Goal: Task Accomplishment & Management: Use online tool/utility

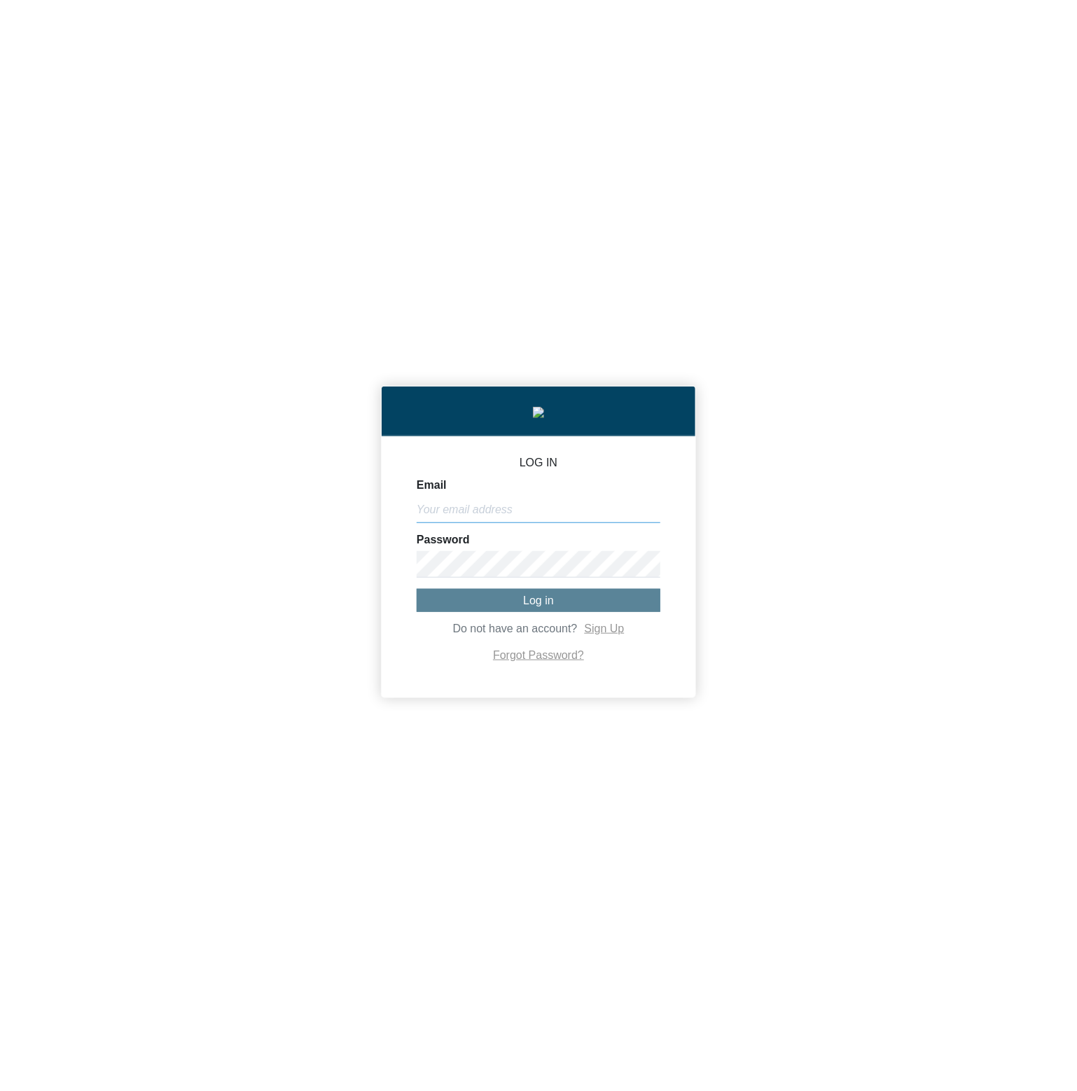
click at [559, 519] on input "Email" at bounding box center [539, 509] width 244 height 27
paste input "[PERSON_NAME][EMAIL_ADDRESS][DOMAIN_NAME]"
type input "[PERSON_NAME][EMAIL_ADDRESS][DOMAIN_NAME]"
click at [524, 601] on span "Log in" at bounding box center [538, 600] width 31 height 12
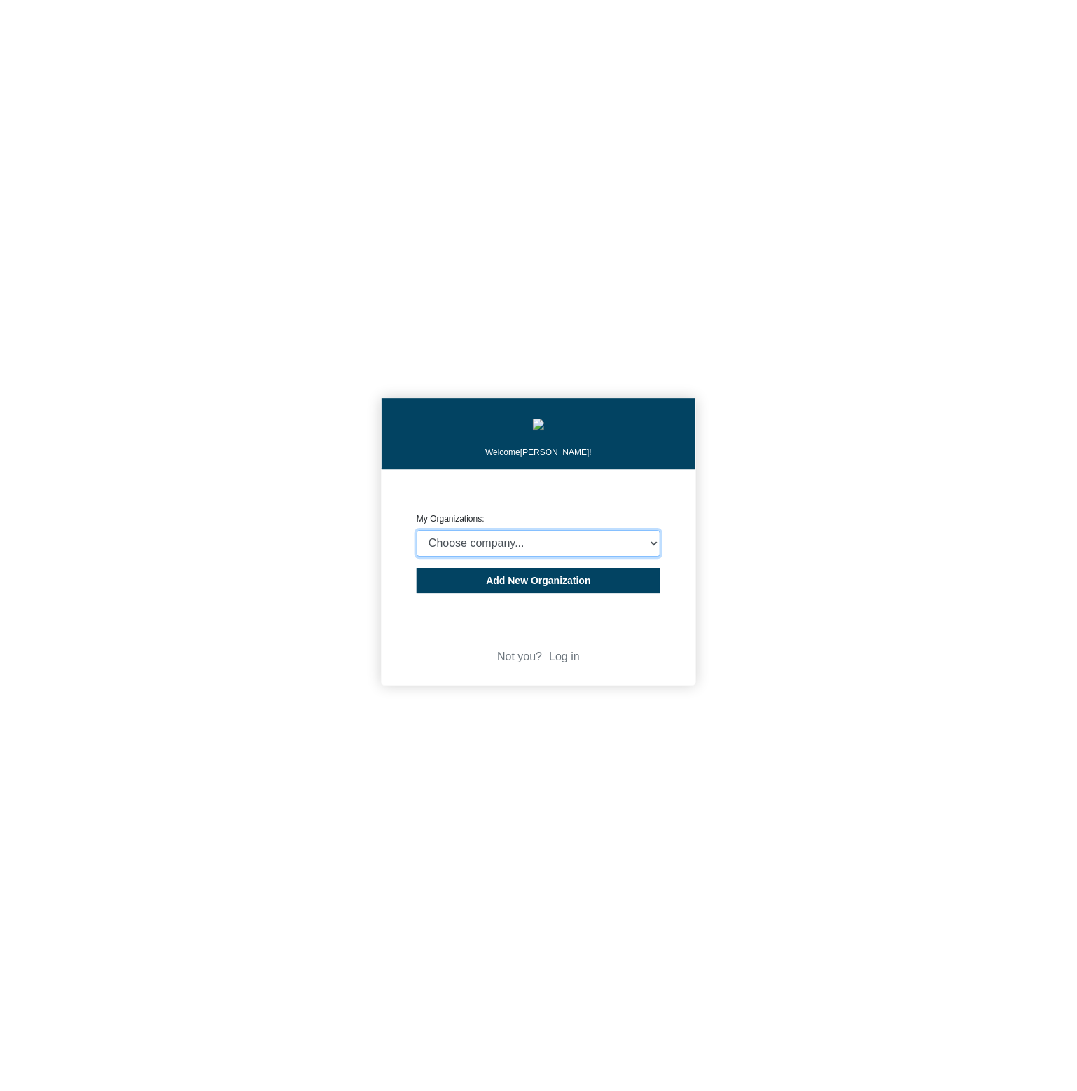
select select "4403414"
click at [417, 533] on select "Choose company... CARBON ANALYTICS LIMITED test6 Nekton Capital Limited Pacha S…" at bounding box center [539, 543] width 244 height 27
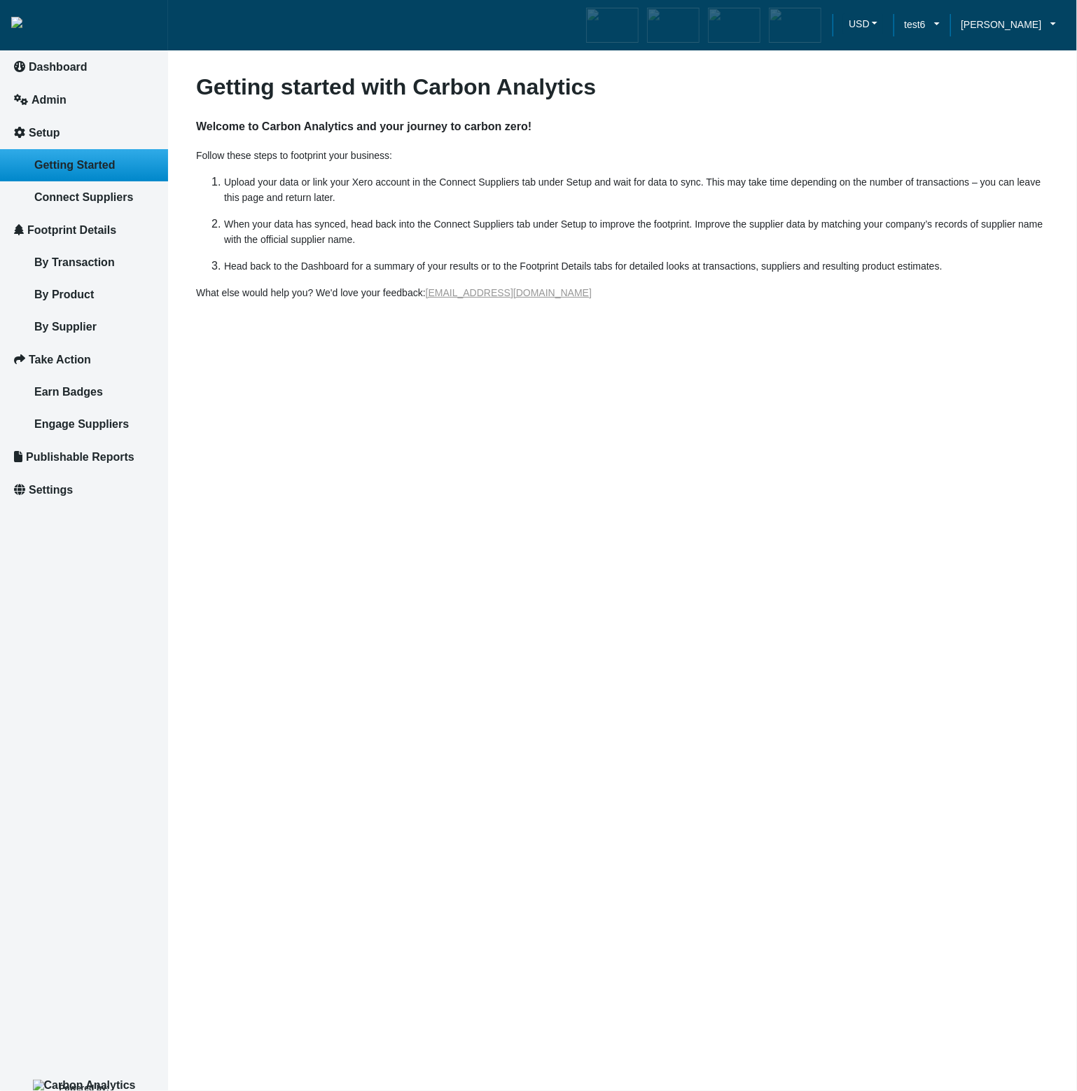
click at [410, 720] on article "Getting started with Carbon Analytics Welcome to Carbon Analytics and your jour…" at bounding box center [622, 545] width 909 height 1091
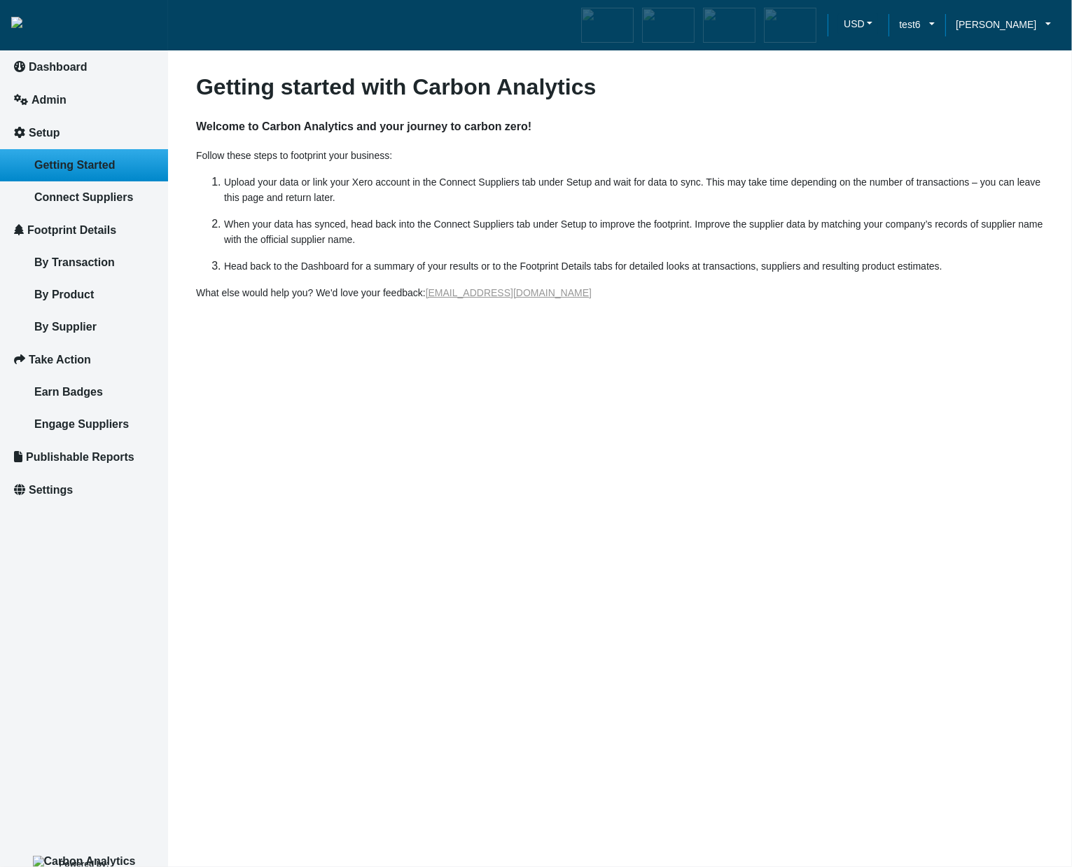
click at [523, 703] on article "Getting started with Carbon Analytics Welcome to Carbon Analytics and your jour…" at bounding box center [620, 433] width 904 height 867
